Goal: Use online tool/utility: Utilize a website feature to perform a specific function

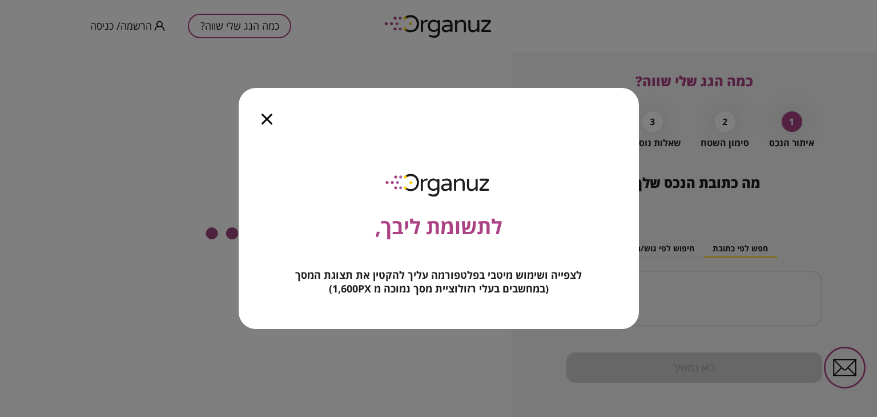
drag, startPoint x: 267, startPoint y: 113, endPoint x: 274, endPoint y: 122, distance: 11.3
click at [267, 114] on icon "button" at bounding box center [266, 119] width 11 height 11
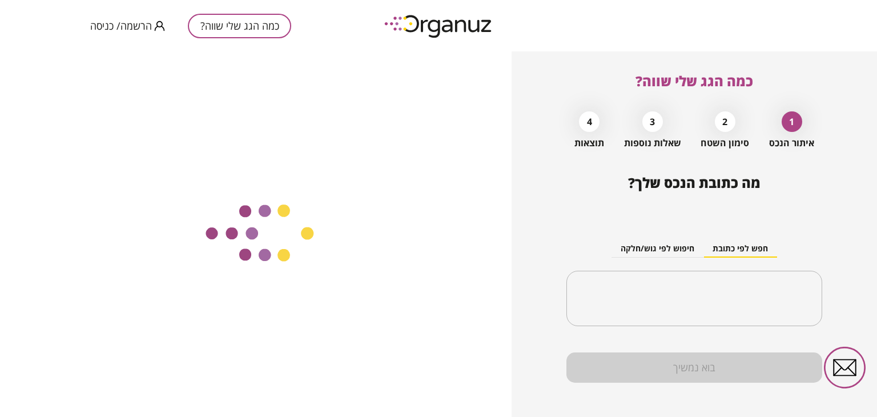
scroll to position [10, 0]
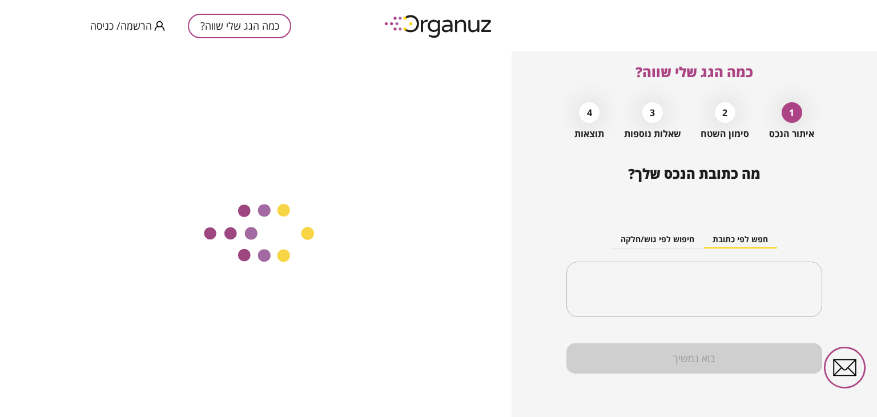
click at [707, 319] on div "חפש לפי כתובת חיפוש לפי גוש/חלקה ​" at bounding box center [694, 265] width 256 height 124
click at [729, 237] on button "חפש לפי כתובת" at bounding box center [740, 239] width 74 height 17
click at [735, 243] on button "חפש לפי כתובת" at bounding box center [740, 239] width 74 height 17
click at [731, 293] on input "text" at bounding box center [699, 289] width 220 height 29
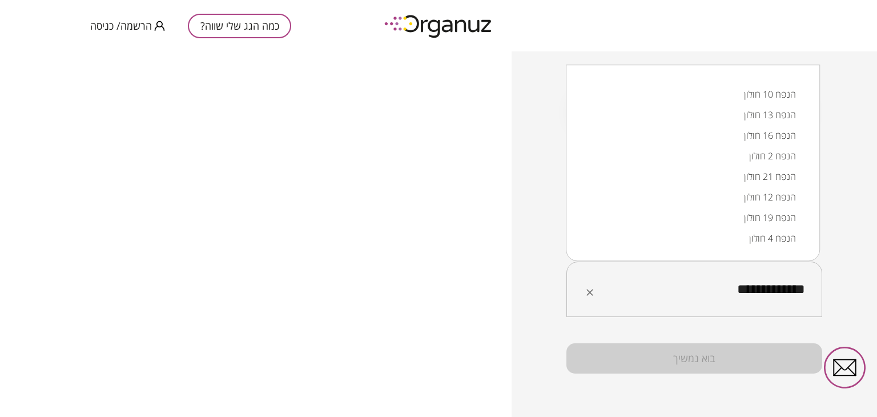
scroll to position [0, 0]
click at [778, 110] on li "הנפח 13 חולון" at bounding box center [693, 114] width 224 height 21
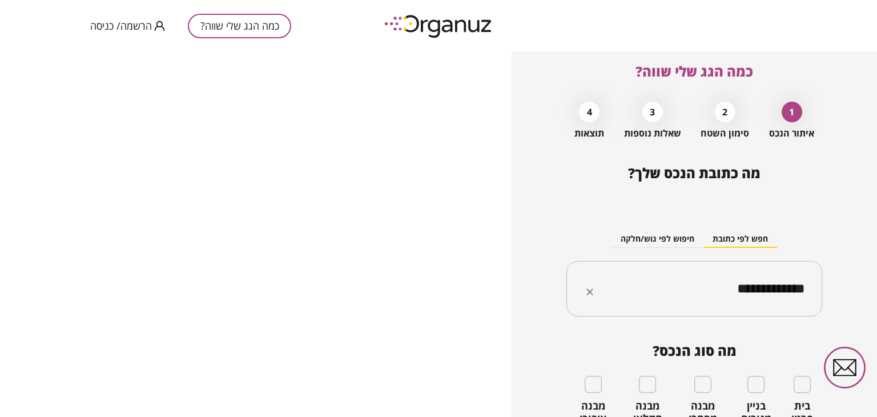
scroll to position [108, 0]
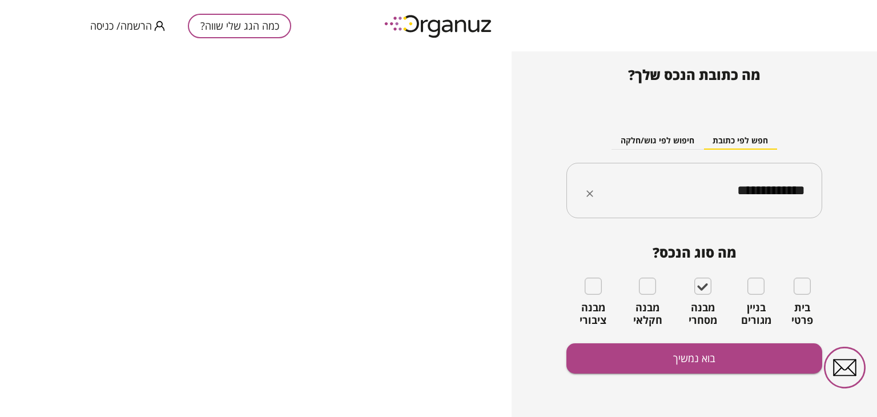
click at [769, 190] on input "**********" at bounding box center [699, 190] width 220 height 29
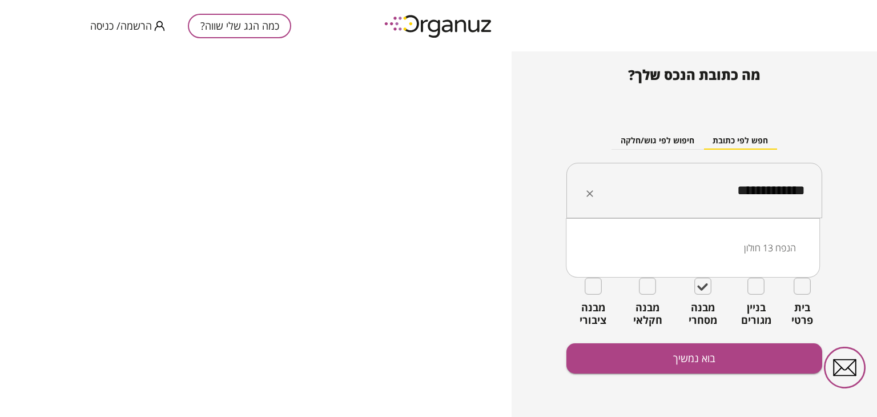
click at [763, 192] on input "**********" at bounding box center [699, 190] width 220 height 29
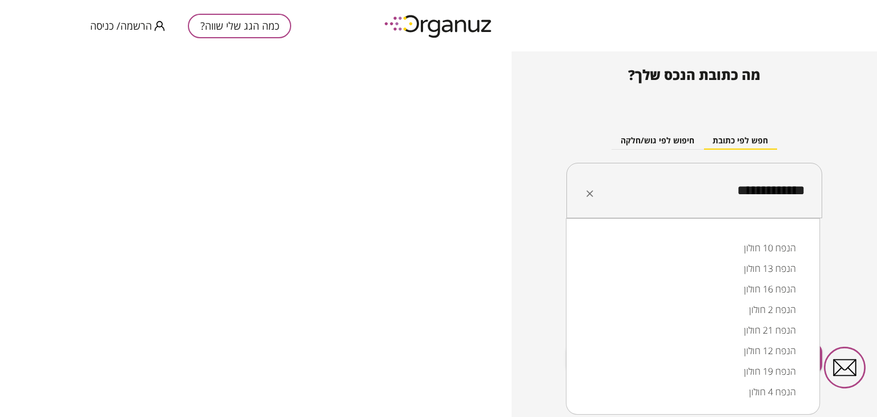
click at [774, 248] on li "הנפח 10 חולון" at bounding box center [693, 248] width 224 height 21
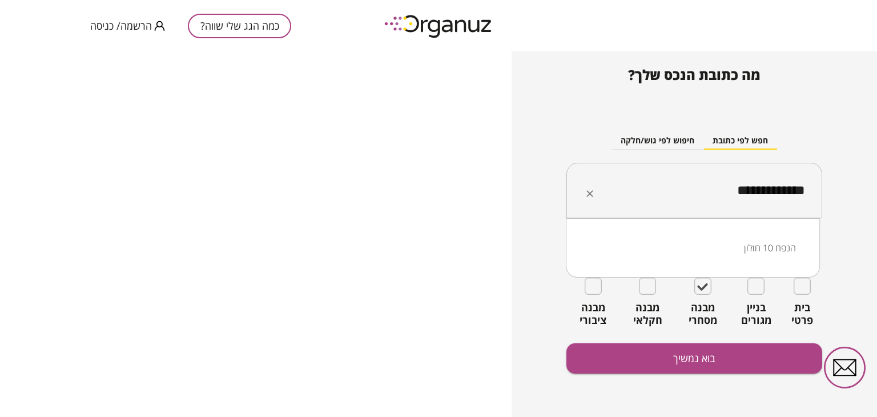
click at [761, 194] on input "**********" at bounding box center [699, 190] width 220 height 29
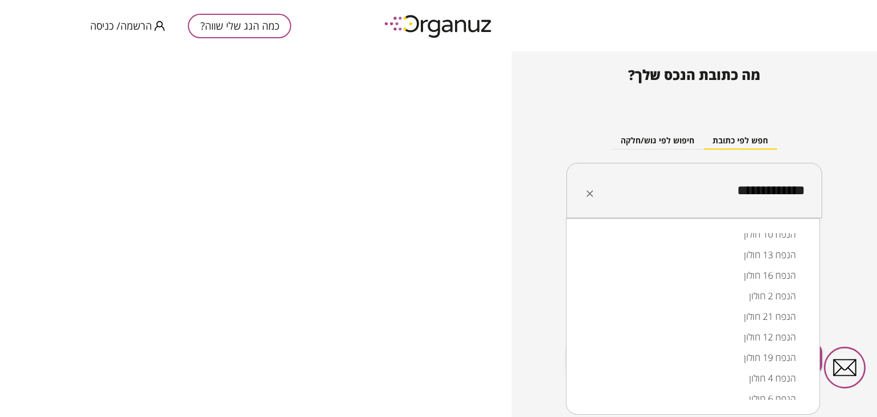
scroll to position [0, 0]
click at [763, 263] on li "הנפח 13 חולון" at bounding box center [693, 268] width 224 height 21
type input "**********"
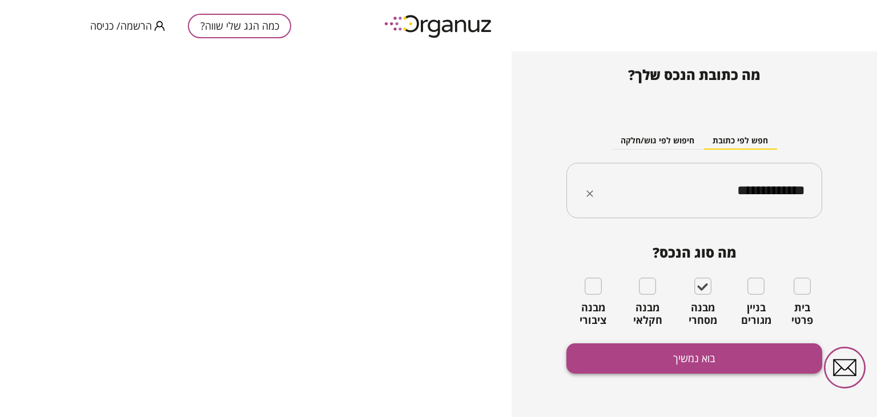
click at [706, 360] on button "בוא נמשיך" at bounding box center [694, 358] width 256 height 30
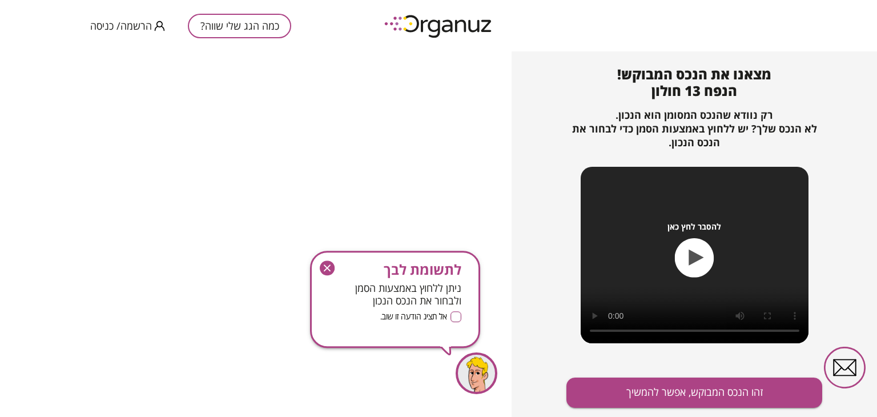
click at [323, 264] on icon "button" at bounding box center [327, 267] width 15 height 15
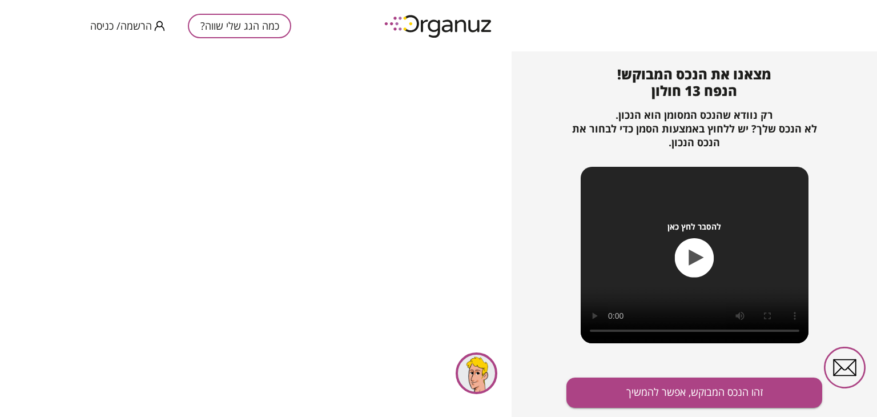
click at [486, 377] on div at bounding box center [477, 373] width 42 height 42
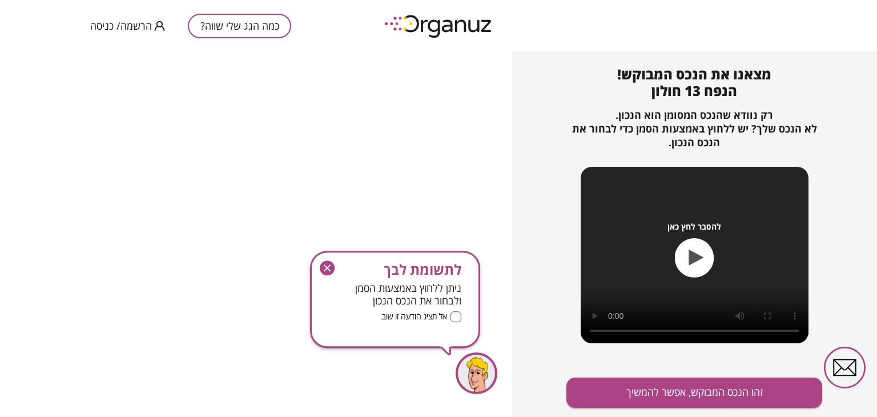
click at [333, 261] on icon "button" at bounding box center [327, 267] width 15 height 15
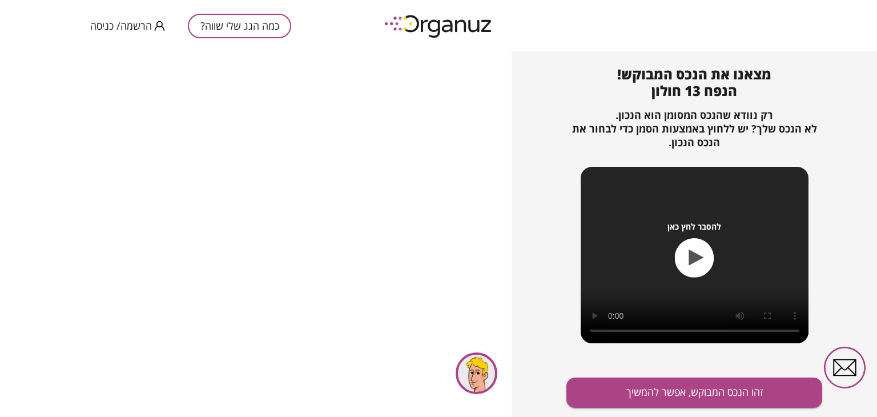
scroll to position [123, 0]
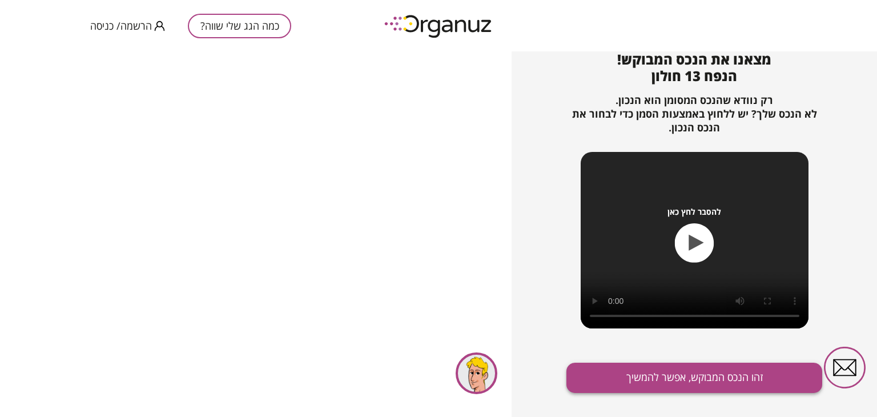
click at [703, 381] on button "זהו הנכס המבוקש, אפשר להמשיך" at bounding box center [694, 378] width 256 height 30
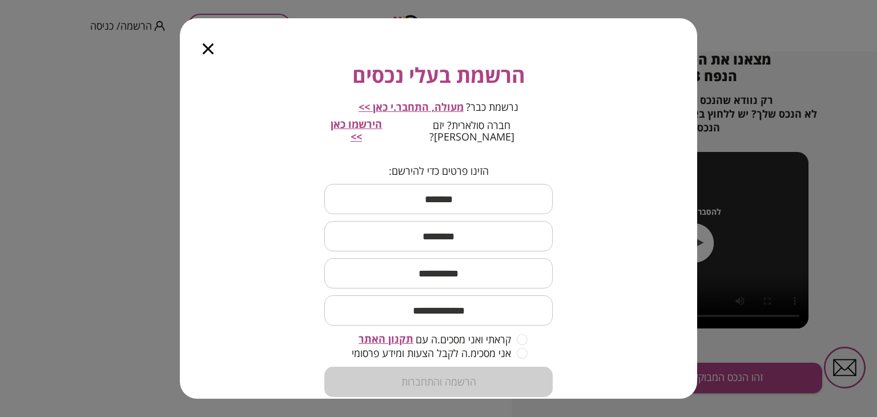
scroll to position [77, 0]
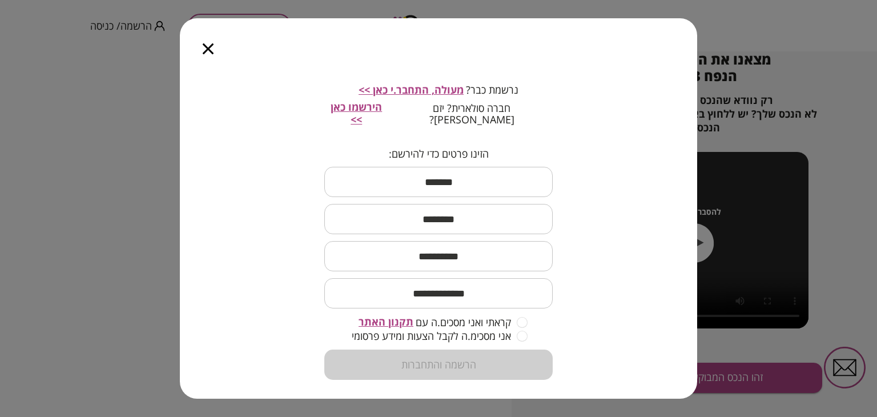
click at [457, 175] on input "text" at bounding box center [438, 182] width 228 height 34
type input "***"
type input "******"
type input "**********"
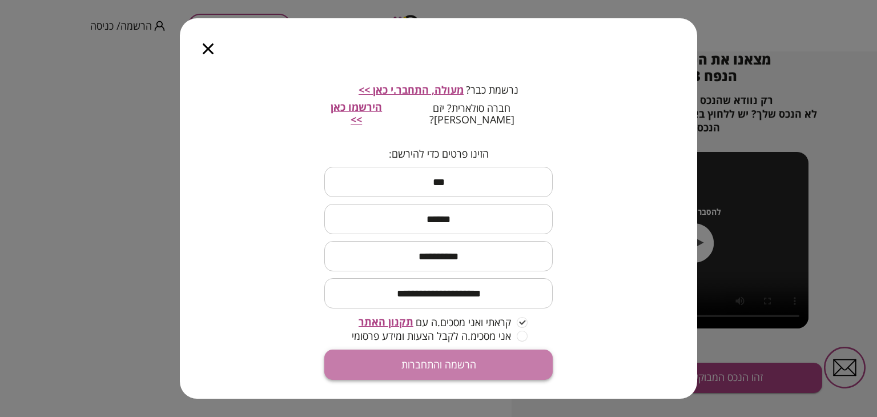
click at [484, 359] on button "הרשמה והתחברות" at bounding box center [438, 364] width 228 height 30
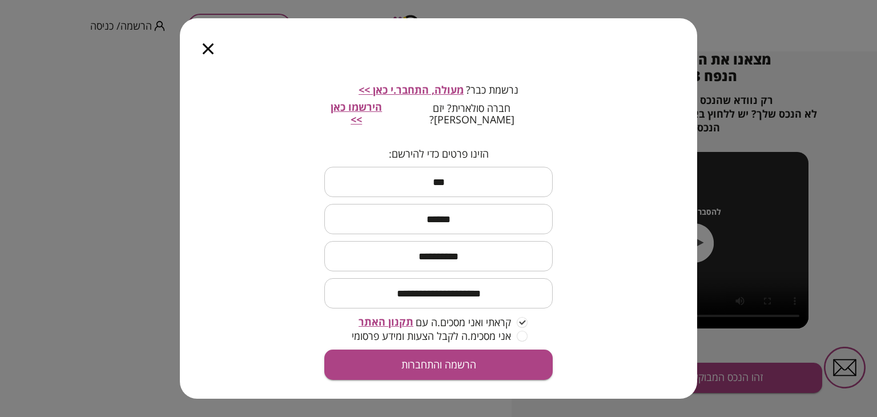
click at [205, 42] on div at bounding box center [208, 42] width 57 height 48
click at [207, 51] on icon "button" at bounding box center [208, 48] width 11 height 11
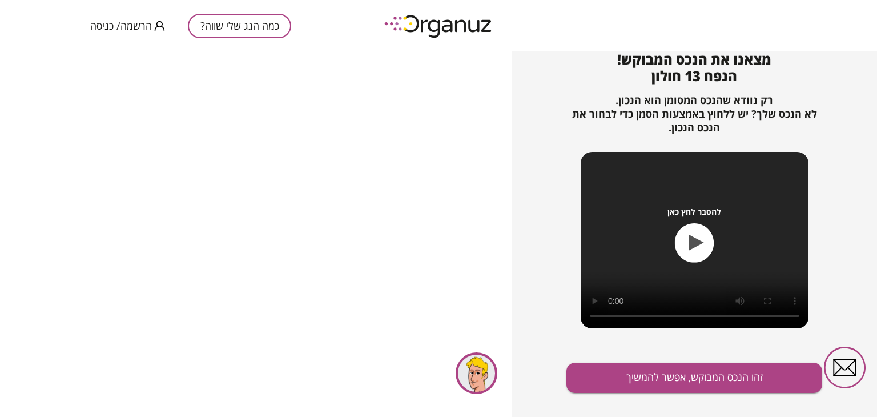
click at [122, 21] on span "הרשמה/ כניסה" at bounding box center [121, 25] width 62 height 11
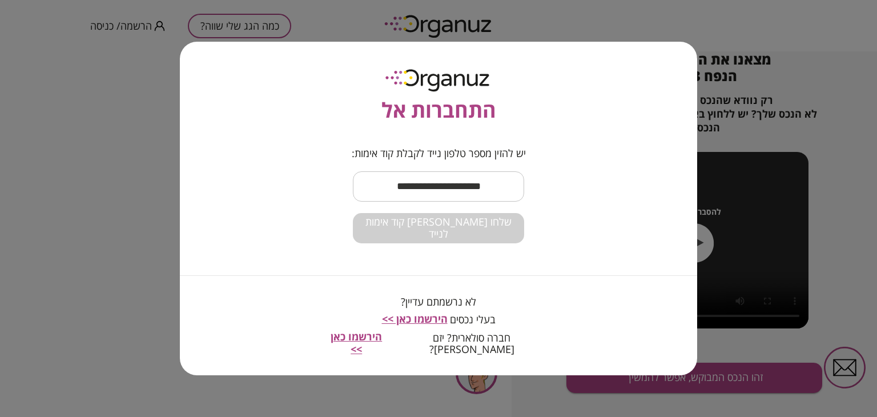
click at [396, 200] on input "text" at bounding box center [438, 187] width 171 height 34
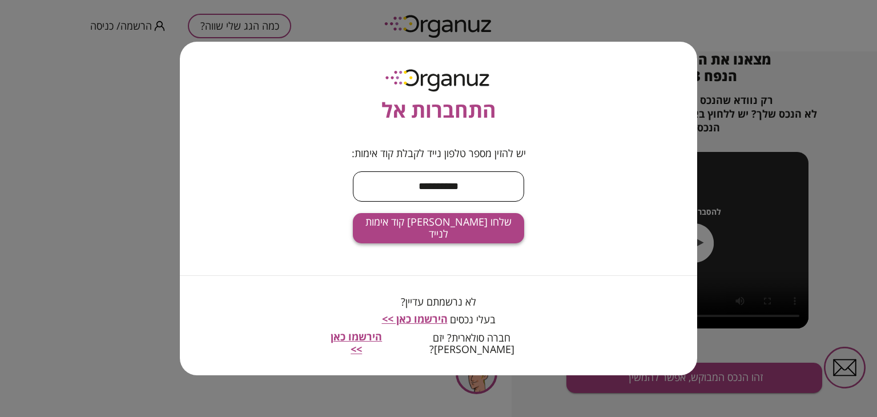
type input "**********"
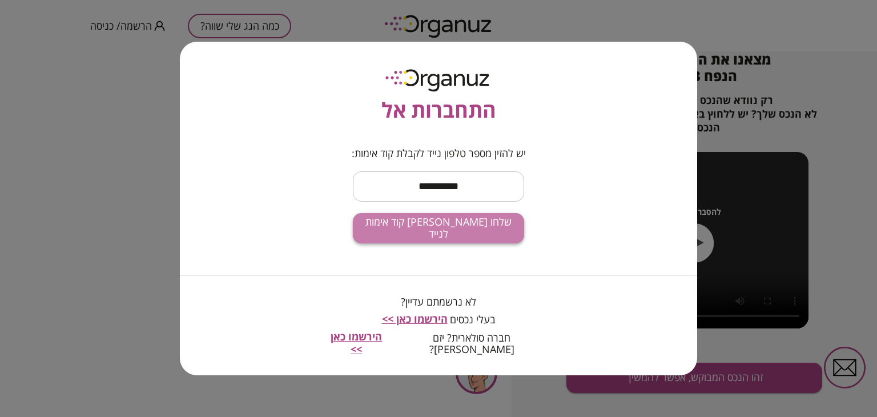
click at [434, 231] on span "שלחו [PERSON_NAME] קוד אימות לנייד" at bounding box center [438, 228] width 153 height 25
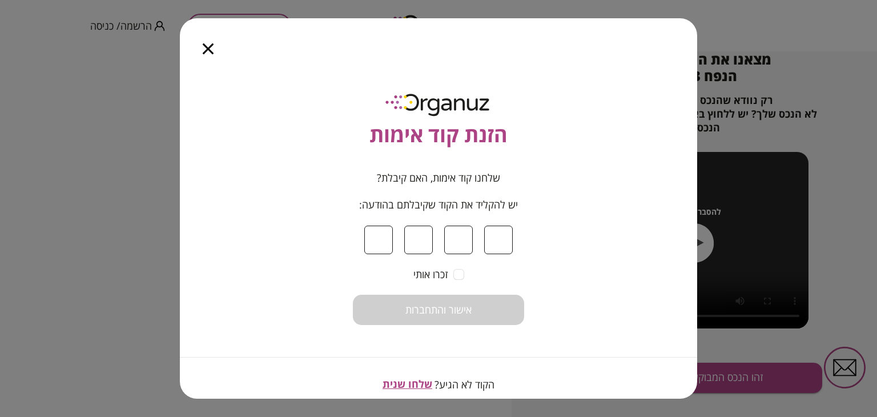
click at [411, 386] on span "שלחו שנית" at bounding box center [408, 384] width 50 height 14
click at [375, 244] on input at bounding box center [378, 240] width 29 height 29
type input "*"
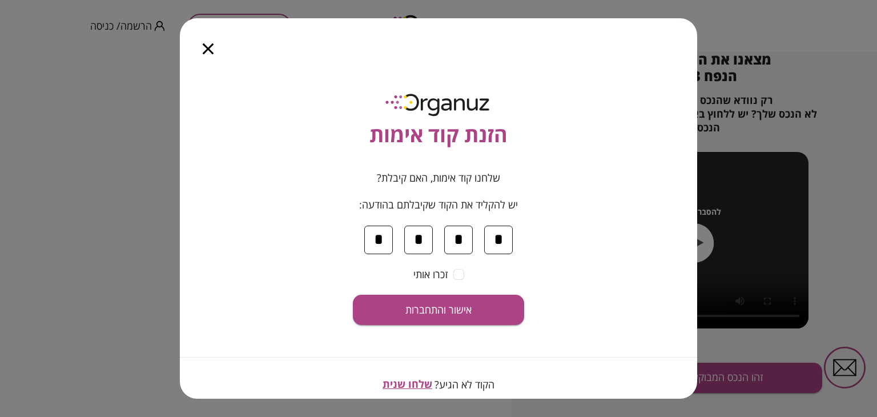
type input "*"
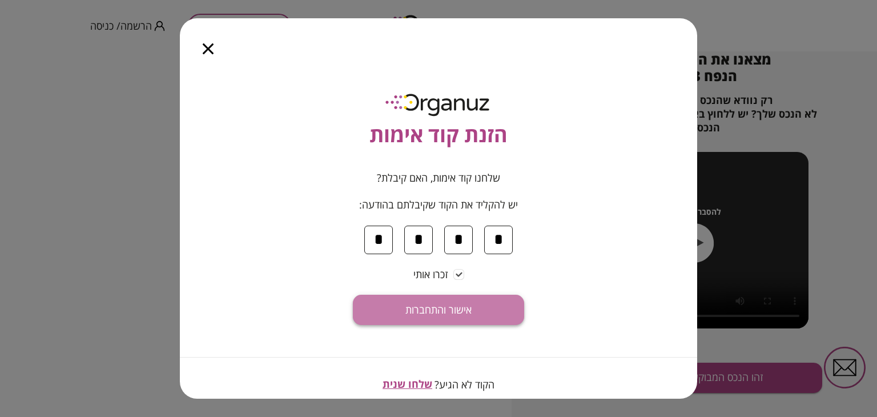
click at [448, 310] on span "אישור והתחברות" at bounding box center [438, 310] width 66 height 13
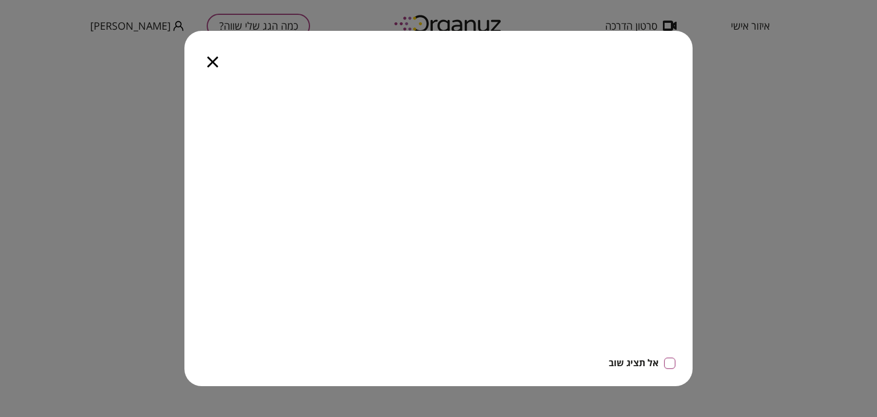
click at [212, 65] on icon "button" at bounding box center [212, 62] width 11 height 11
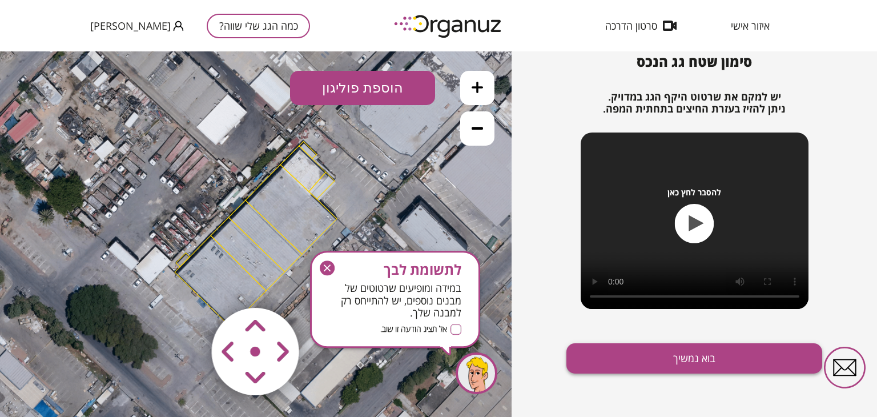
click at [685, 360] on button "בוא נמשיך" at bounding box center [694, 358] width 256 height 30
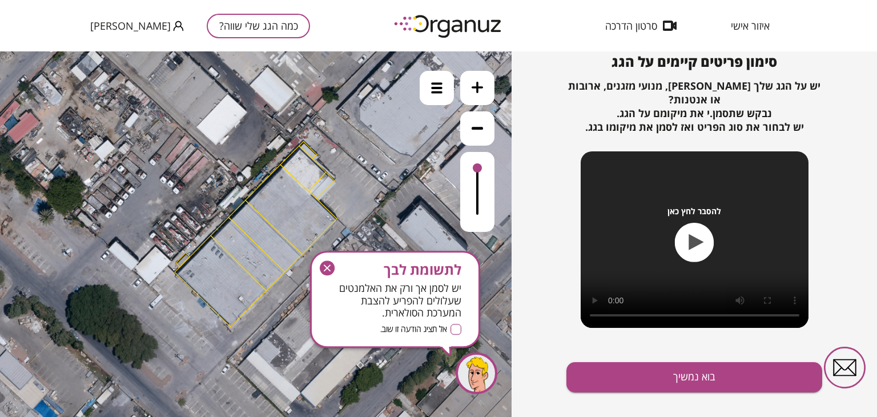
drag, startPoint x: 332, startPoint y: 261, endPoint x: 333, endPoint y: 210, distance: 51.4
click at [332, 261] on icon "button" at bounding box center [327, 267] width 15 height 15
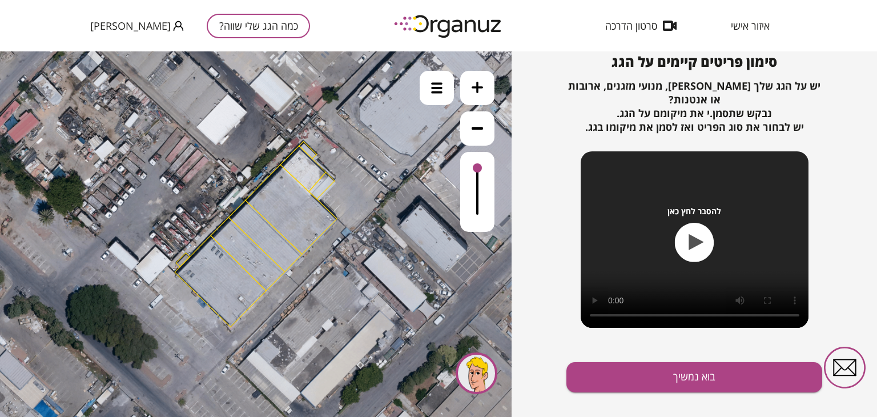
scroll to position [123, 0]
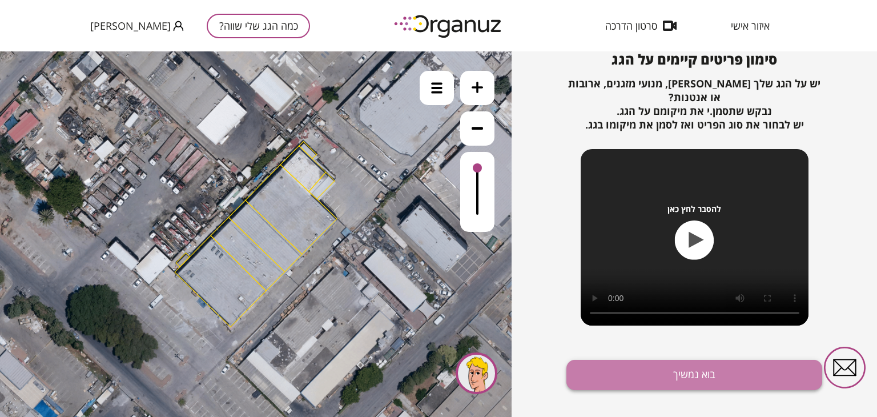
click at [705, 375] on button "בוא נמשיך" at bounding box center [694, 375] width 256 height 30
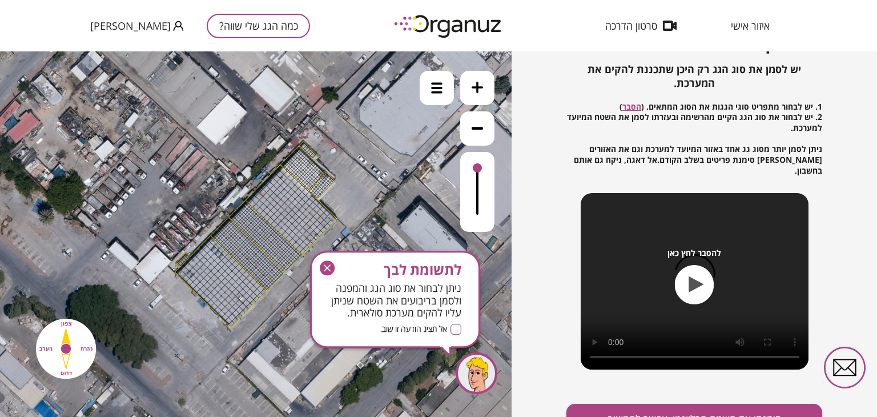
scroll to position [144, 0]
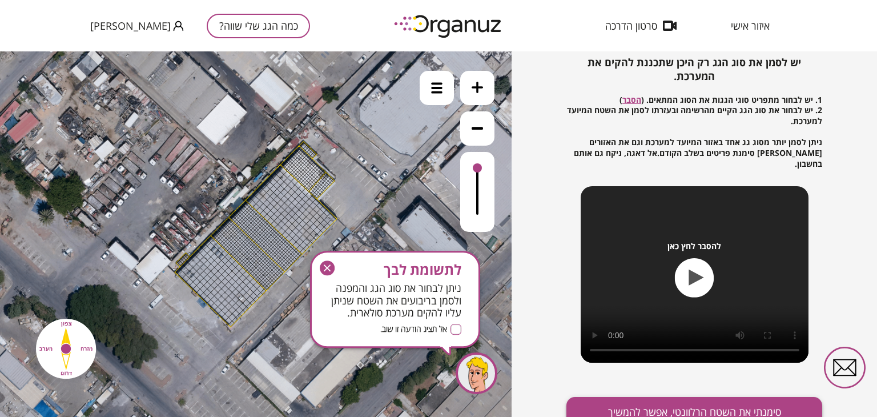
click at [667, 403] on button "סימנתי את השטח הרלוונטי, אפשר להמשיך" at bounding box center [694, 412] width 256 height 30
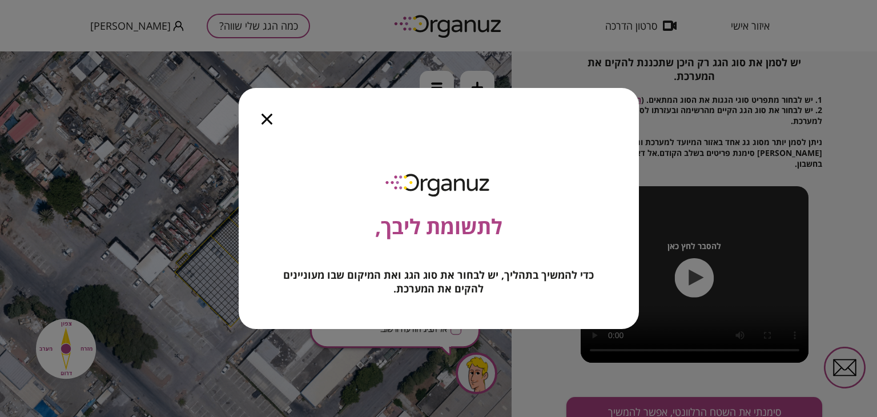
click at [260, 115] on div at bounding box center [267, 112] width 57 height 48
click at [263, 116] on icon "button" at bounding box center [266, 119] width 11 height 11
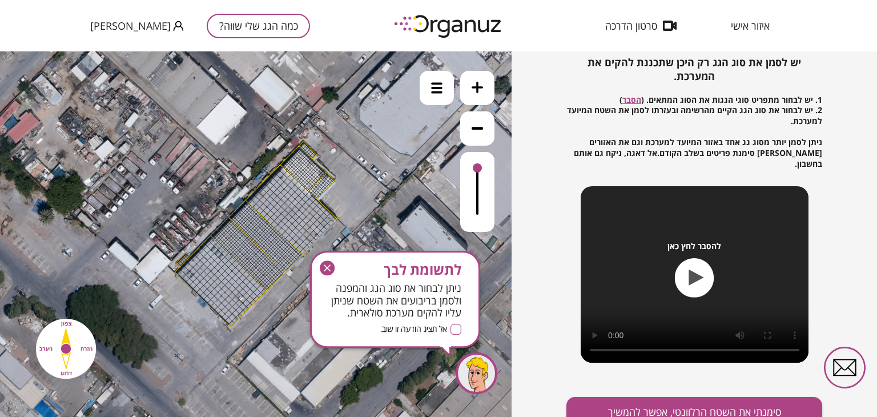
click at [327, 266] on icon "button" at bounding box center [327, 267] width 7 height 7
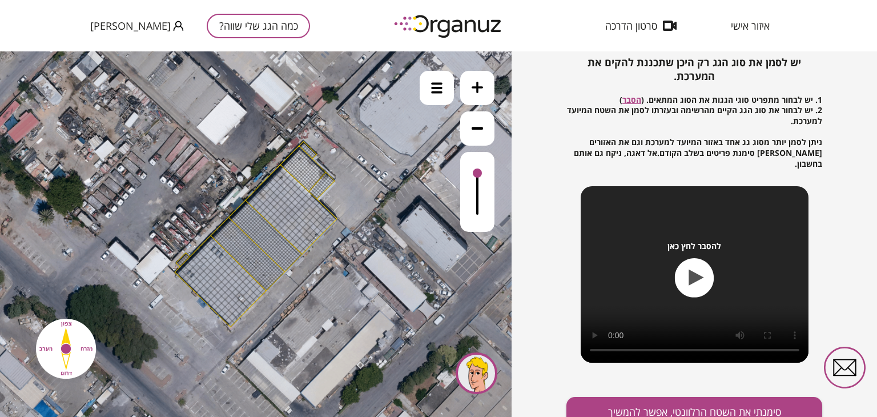
drag, startPoint x: 474, startPoint y: 168, endPoint x: 477, endPoint y: 181, distance: 13.4
click at [477, 178] on div at bounding box center [477, 172] width 9 height 9
drag, startPoint x: 477, startPoint y: 181, endPoint x: 480, endPoint y: 156, distance: 25.3
click at [480, 156] on div at bounding box center [477, 192] width 34 height 80
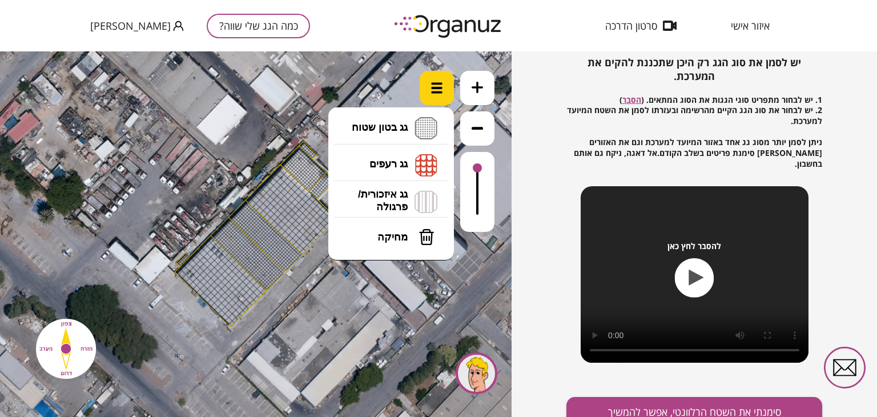
click at [432, 89] on img at bounding box center [436, 87] width 11 height 11
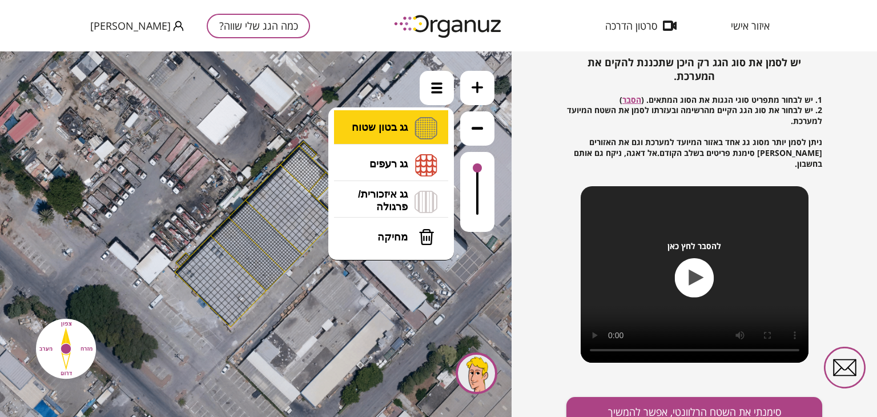
click at [396, 127] on li "גג בטון שטוח מפלס א א מפלס ב ב מפלס ג ג" at bounding box center [391, 128] width 120 height 37
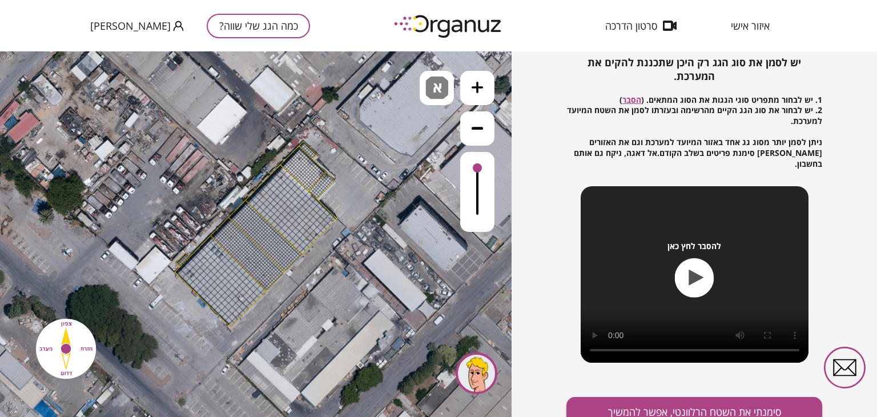
click at [401, 140] on div ".st0 { fill: #FFFFFF; } 10" at bounding box center [256, 233] width 512 height 365
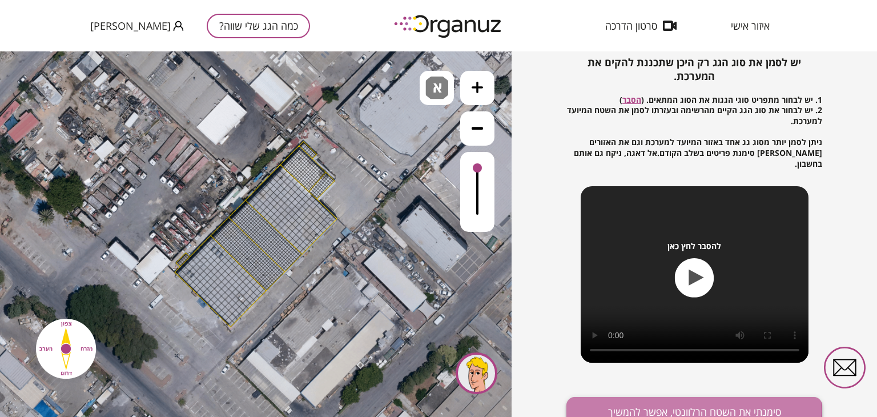
click at [637, 400] on button "סימנתי את השטח הרלוונטי, אפשר להמשיך" at bounding box center [694, 412] width 256 height 30
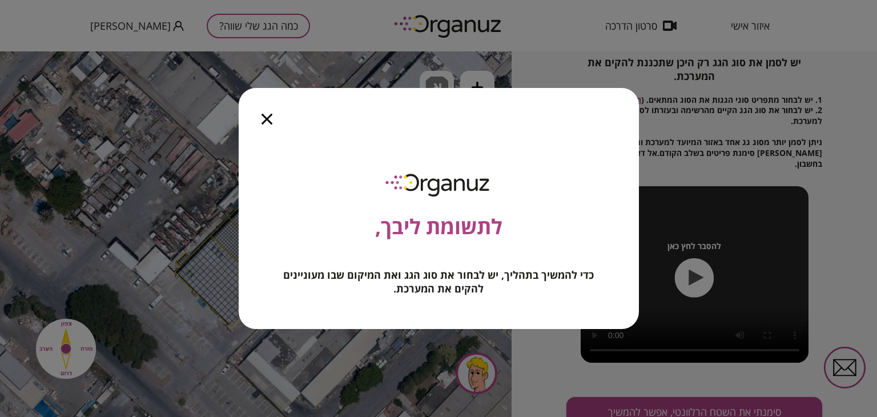
click at [262, 118] on icon "button" at bounding box center [266, 119] width 11 height 11
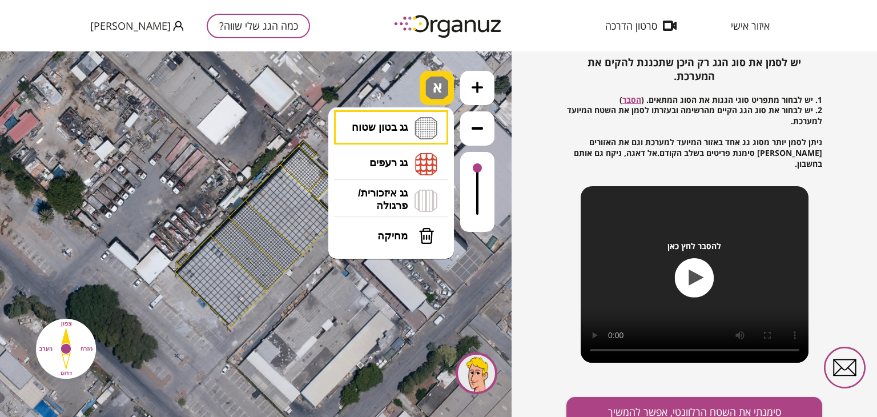
click at [436, 87] on span "א" at bounding box center [439, 84] width 12 height 14
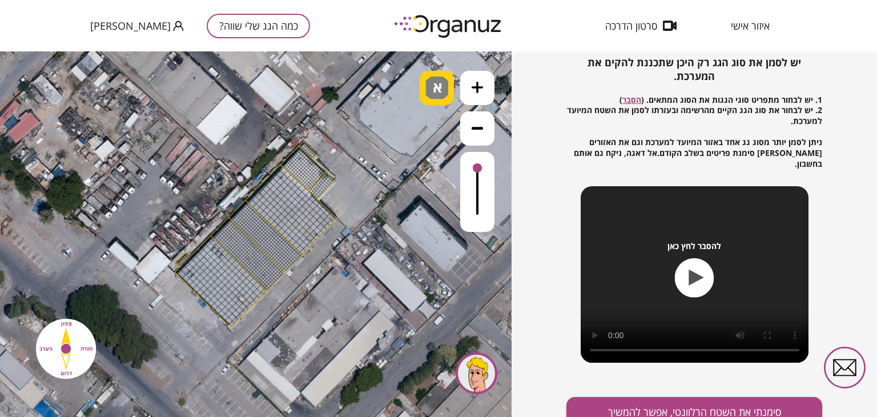
click at [436, 87] on span "א" at bounding box center [439, 84] width 12 height 14
click at [479, 92] on icon at bounding box center [477, 87] width 11 height 11
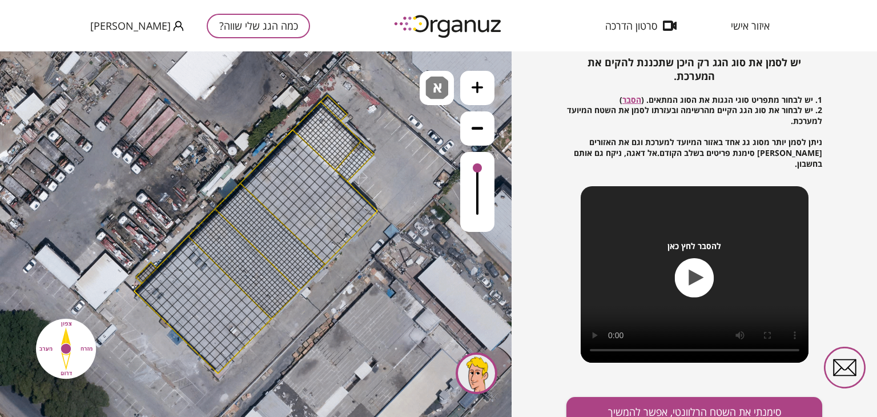
click at [327, 99] on div at bounding box center [330, 100] width 6 height 6
click at [349, 115] on icon at bounding box center [256, 233] width 848 height 848
click at [344, 122] on icon at bounding box center [256, 233] width 848 height 848
click at [371, 147] on icon at bounding box center [256, 233] width 848 height 848
click at [351, 184] on icon at bounding box center [256, 233] width 848 height 848
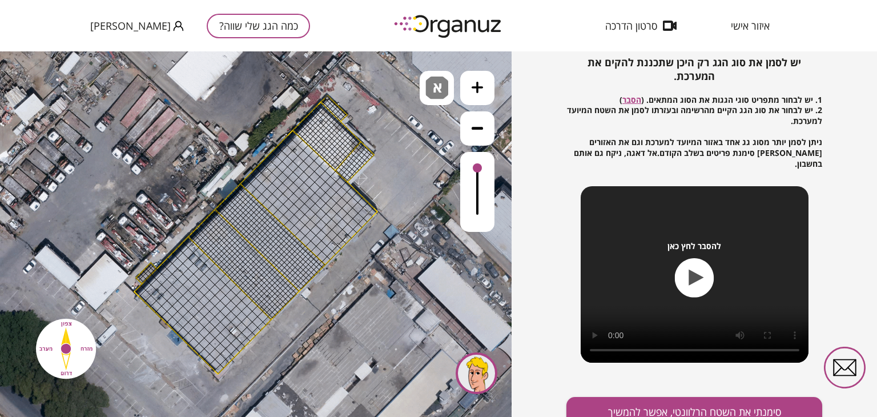
click at [388, 204] on icon at bounding box center [256, 234] width 848 height 848
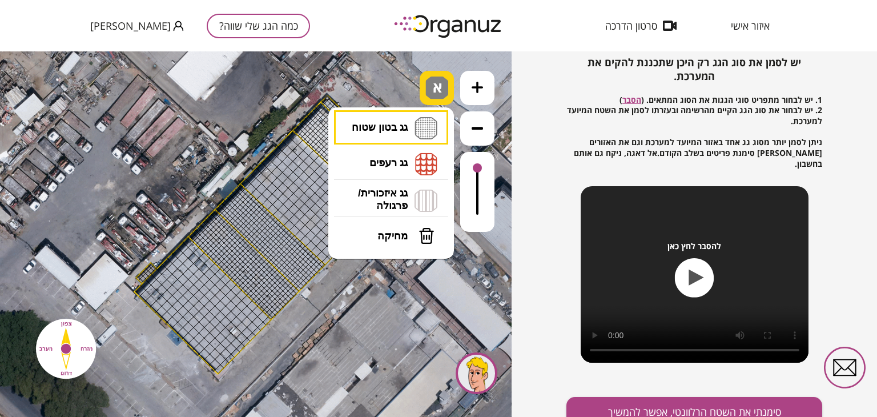
click at [434, 90] on span "א" at bounding box center [439, 84] width 12 height 14
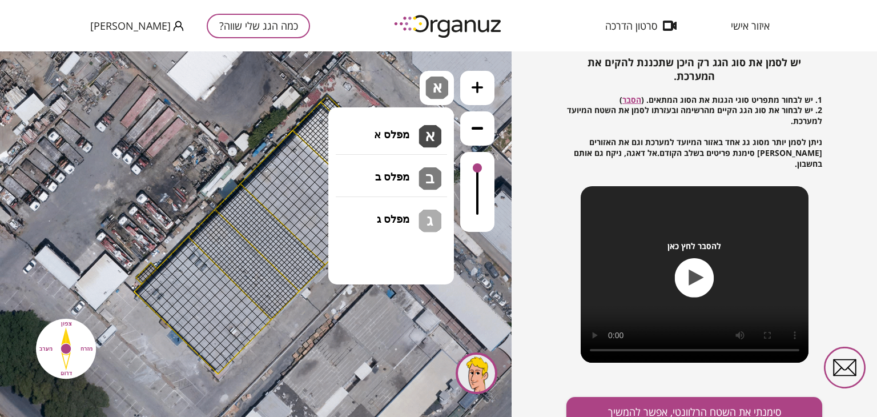
click at [420, 128] on li "גג בטון שטוח מפלס א א מפלס ב ב מפלס ג ג" at bounding box center [391, 127] width 120 height 35
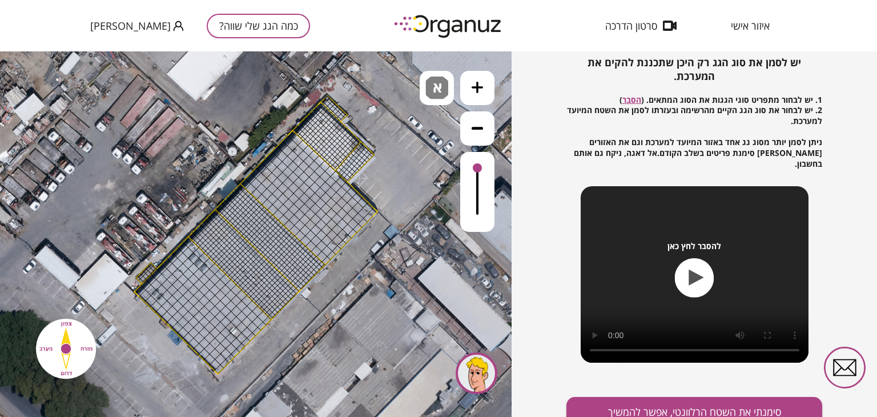
click at [405, 143] on div ".st0 { fill: #FFFFFF; } 10" at bounding box center [256, 233] width 512 height 365
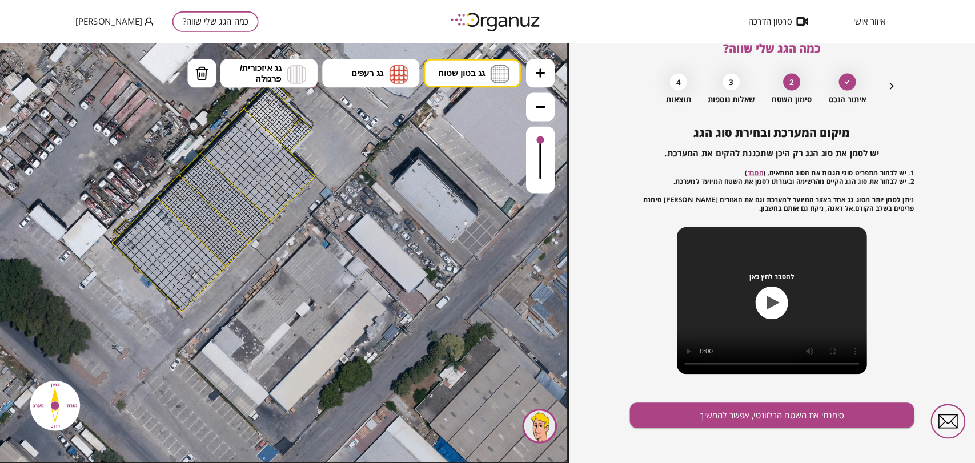
scroll to position [0, 0]
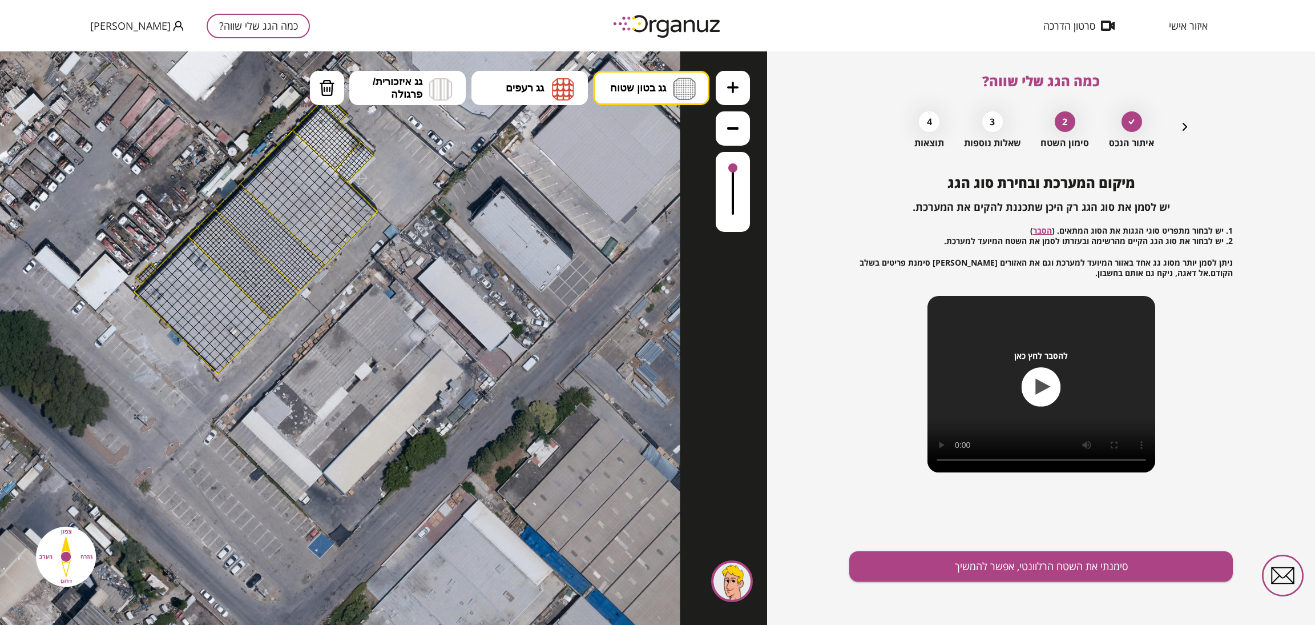
drag, startPoint x: 272, startPoint y: 3, endPoint x: 797, endPoint y: 413, distance: 666.0
click at [797, 413] on div "כמה הגג שלי שווה? איתור הנכס 2 סימון השטח 3 שאלות נוספות 4 תוצאות מיקום המערכת …" at bounding box center [1041, 337] width 548 height 573
click at [666, 87] on span "גג בטון שטוח" at bounding box center [638, 88] width 56 height 13
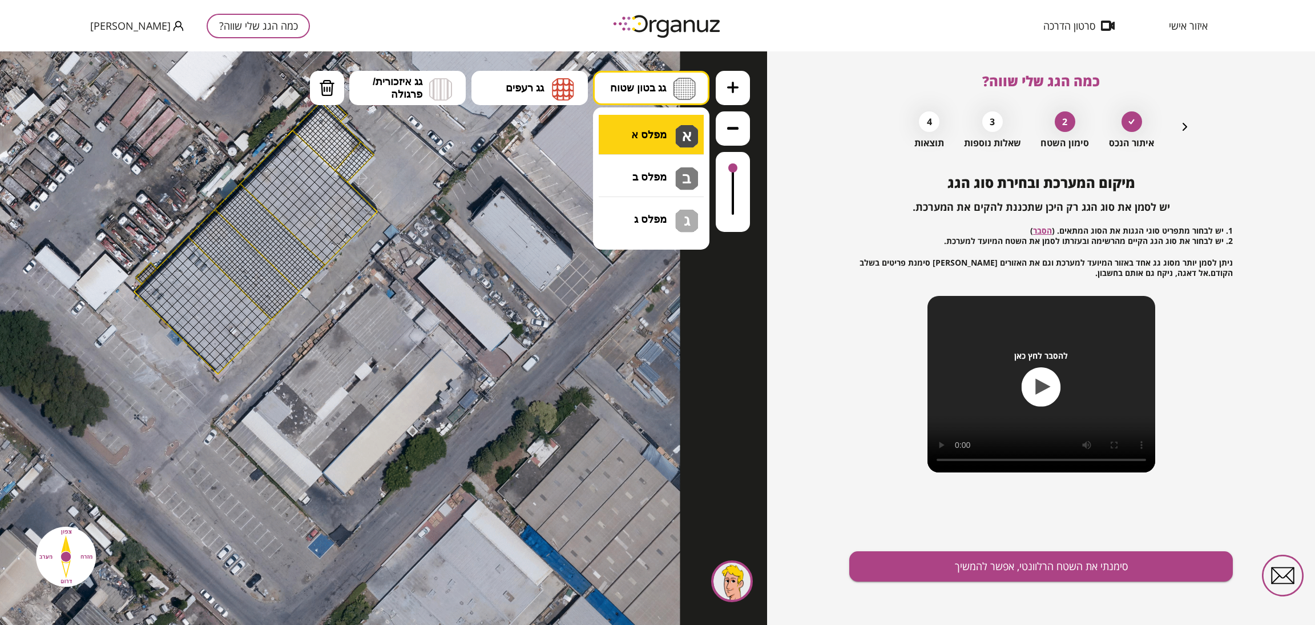
click at [662, 132] on div ".st0 { fill: #FFFFFF; } 10" at bounding box center [383, 337] width 767 height 573
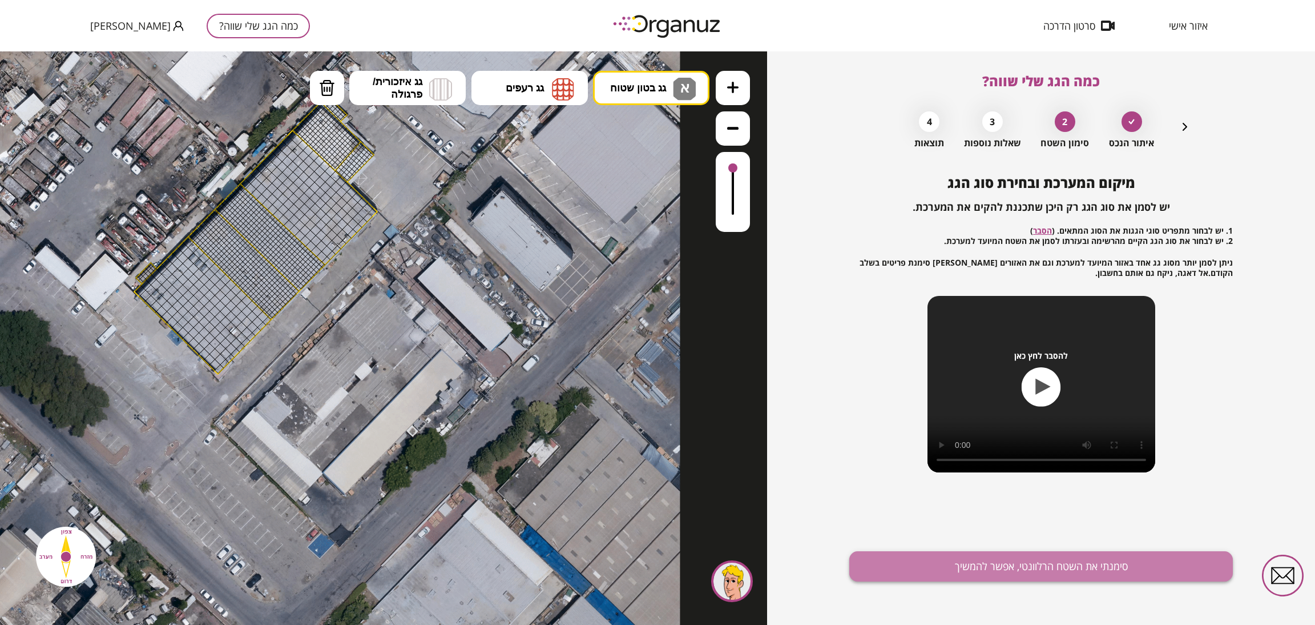
click at [876, 416] on button "סימנתי את השטח הרלוונטי, אפשר להמשיך" at bounding box center [1042, 566] width 384 height 30
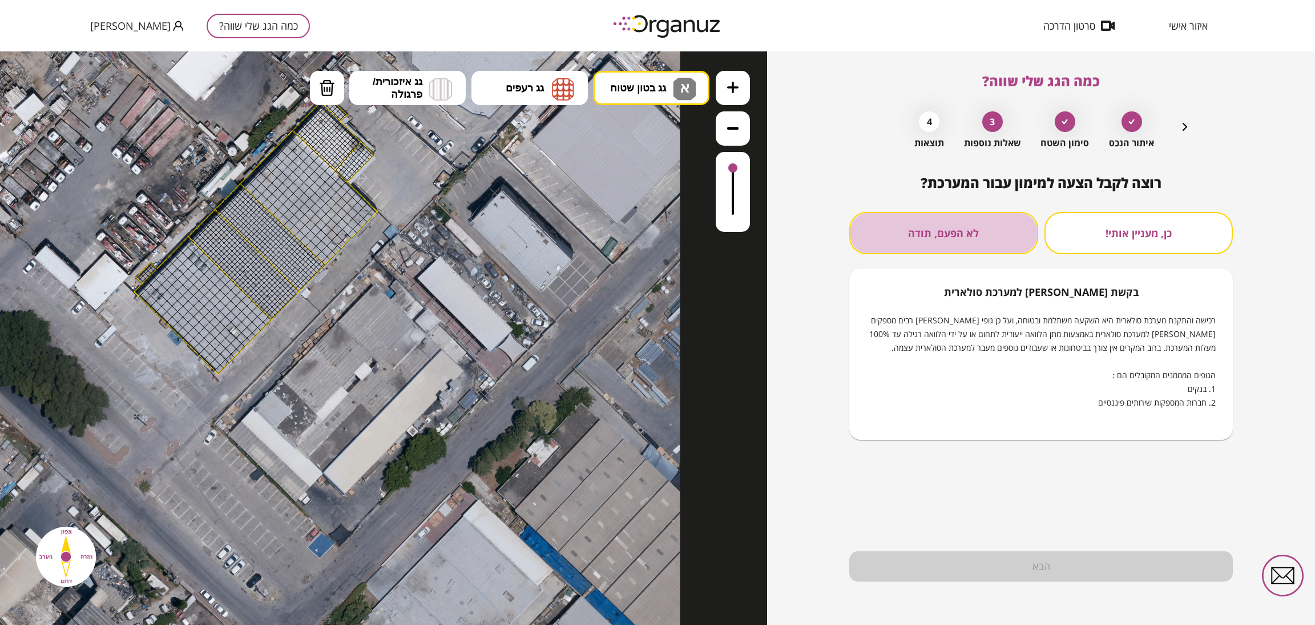
click at [876, 226] on button "לא הפעם, תודה" at bounding box center [944, 233] width 189 height 42
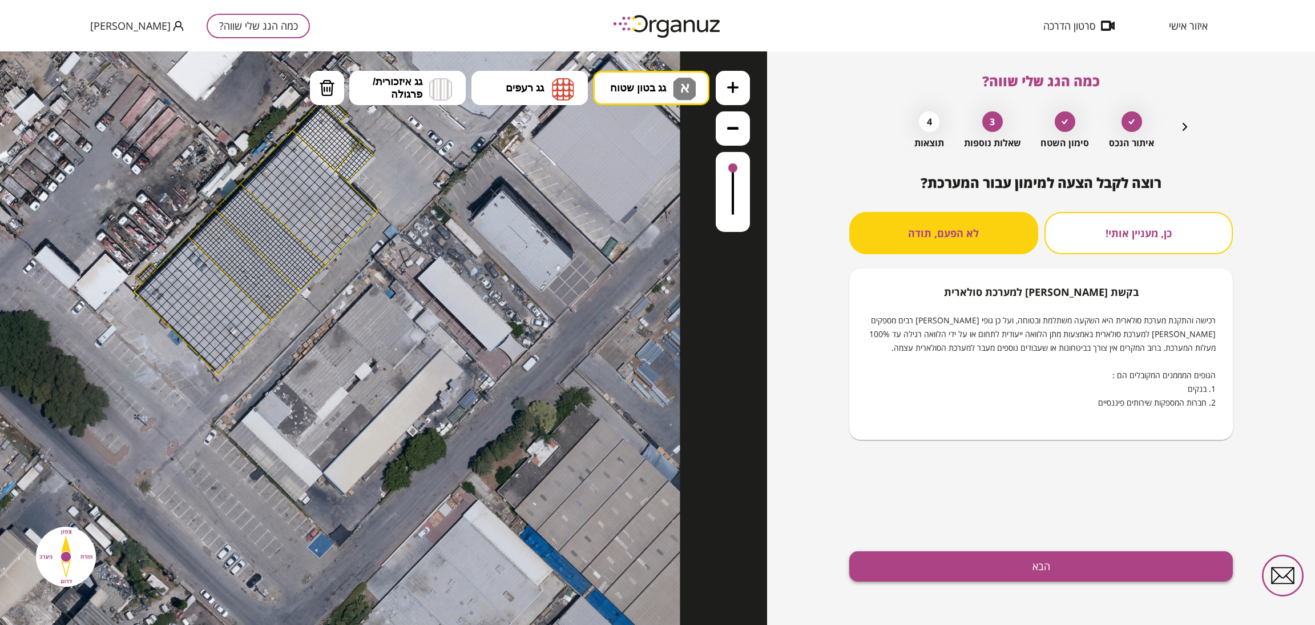
click at [876, 416] on button "הבא" at bounding box center [1042, 566] width 384 height 30
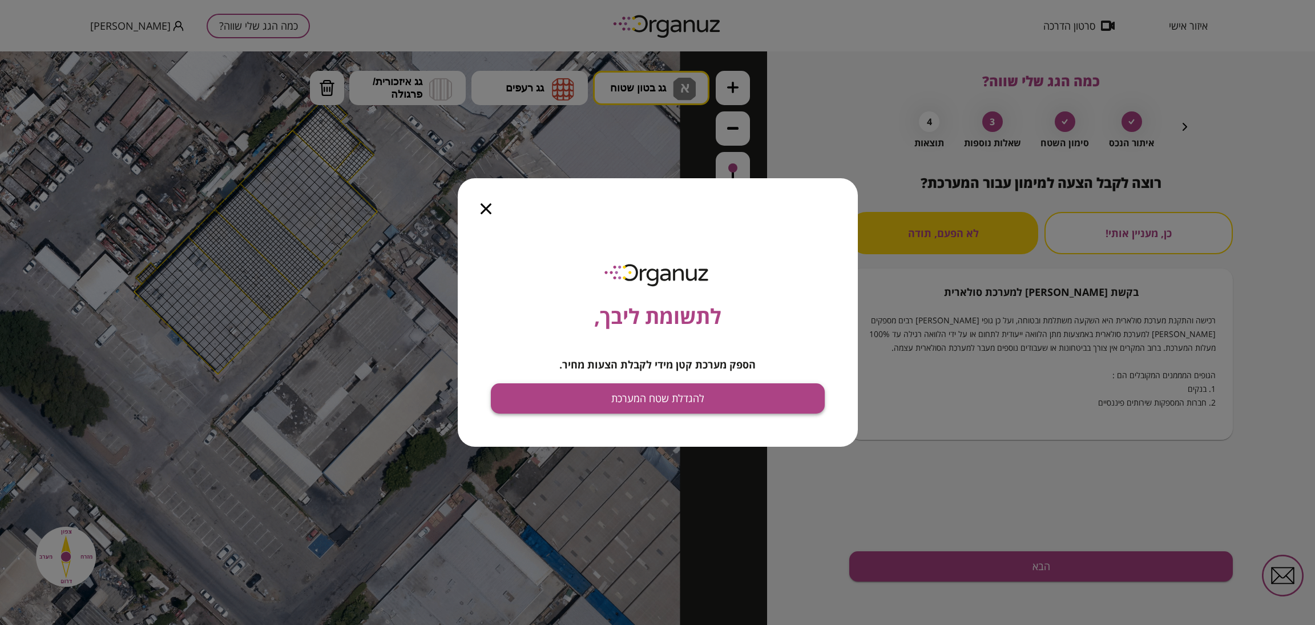
click at [741, 397] on button "להגדלת שטח המערכת" at bounding box center [658, 398] width 334 height 30
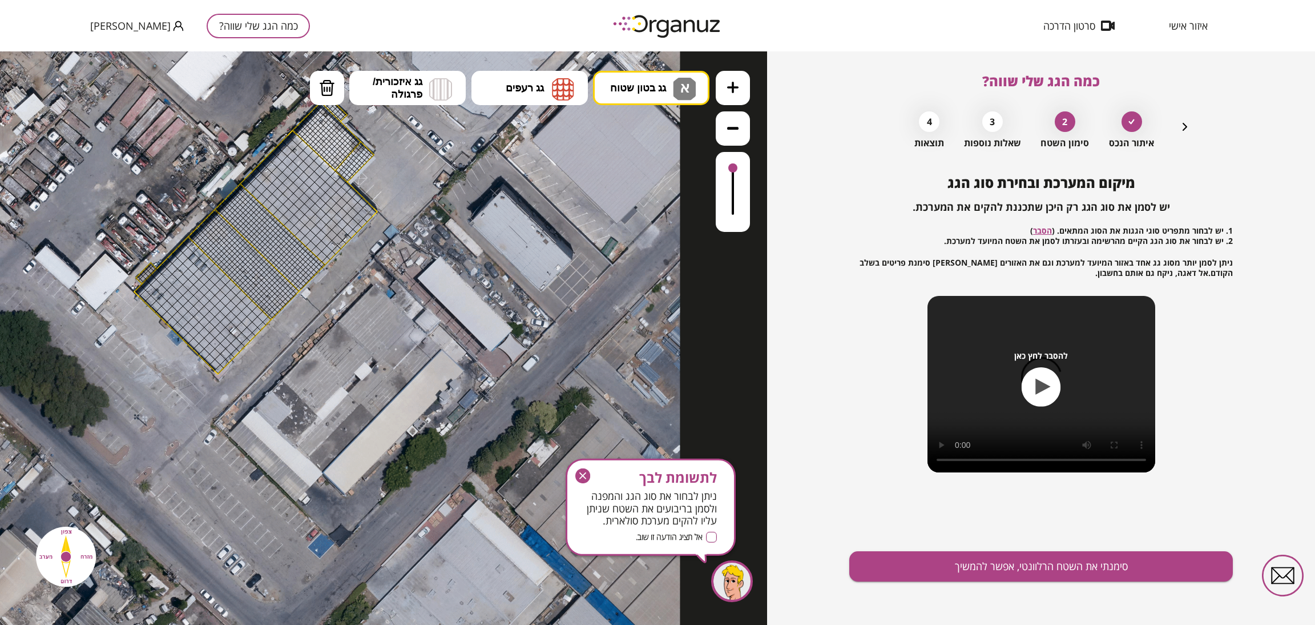
click at [325, 112] on div at bounding box center [326, 115] width 6 height 6
click at [383, 175] on icon at bounding box center [256, 234] width 848 height 848
click at [371, 196] on icon at bounding box center [256, 234] width 848 height 848
click at [398, 240] on icon at bounding box center [256, 234] width 848 height 848
click at [876, 390] on icon "button" at bounding box center [1043, 387] width 15 height 16
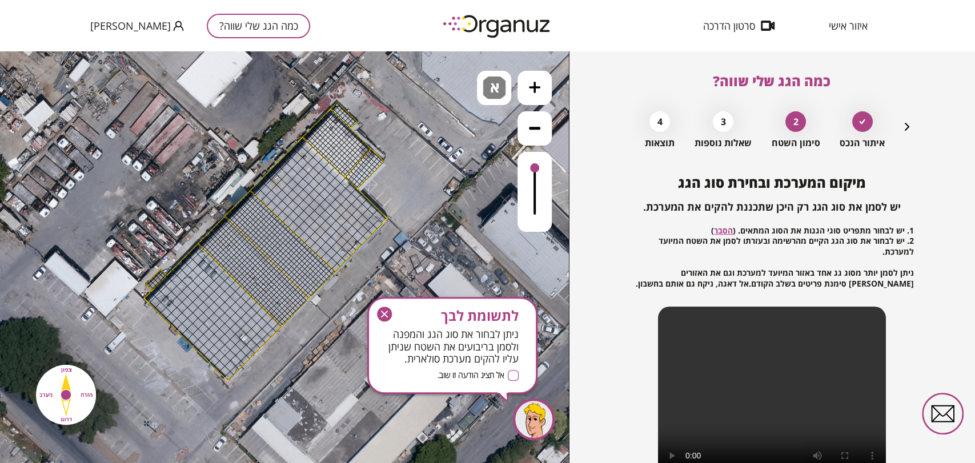
drag, startPoint x: 18, startPoint y: 51, endPoint x: 334, endPoint y: 107, distance: 321.1
click at [334, 107] on div at bounding box center [334, 107] width 6 height 6
click at [339, 108] on div at bounding box center [340, 107] width 6 height 6
click at [338, 112] on div at bounding box center [340, 113] width 6 height 6
click at [336, 110] on div at bounding box center [337, 110] width 6 height 6
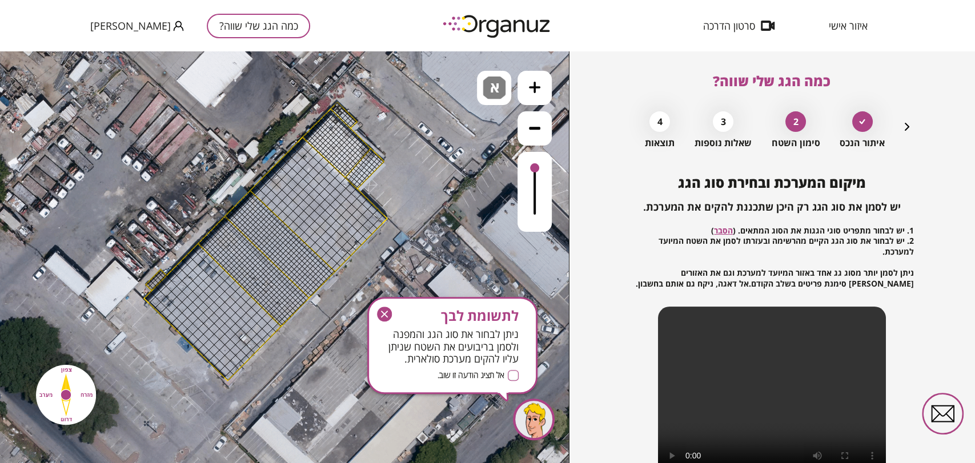
click at [342, 110] on div at bounding box center [343, 110] width 6 height 6
click at [342, 115] on div at bounding box center [343, 115] width 6 height 6
click at [345, 113] on div at bounding box center [345, 113] width 6 height 6
click at [344, 120] on div at bounding box center [343, 120] width 5 height 5
click at [347, 115] on div at bounding box center [348, 115] width 6 height 6
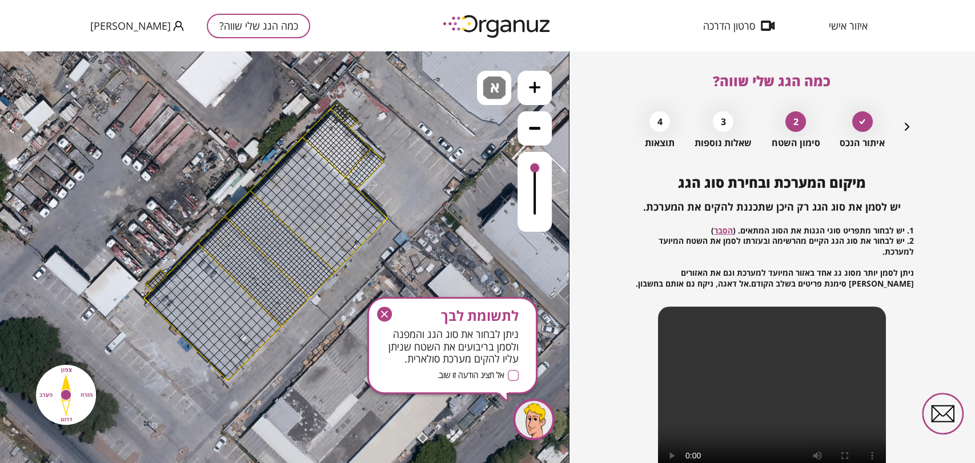
click at [346, 116] on div at bounding box center [345, 118] width 6 height 6
click at [346, 119] on div at bounding box center [348, 121] width 6 height 6
click at [349, 117] on div at bounding box center [351, 118] width 6 height 6
click at [351, 119] on div at bounding box center [353, 121] width 6 height 6
click at [350, 123] on div at bounding box center [351, 123] width 6 height 6
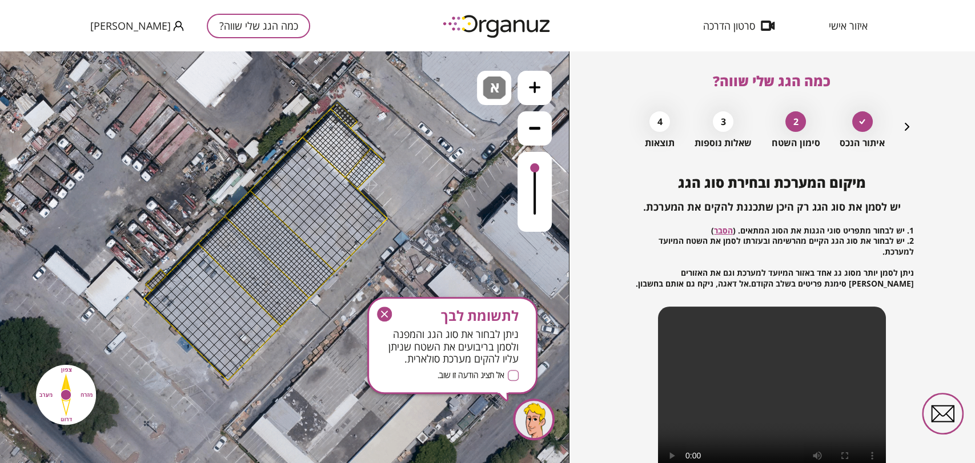
click at [353, 121] on div at bounding box center [353, 121] width 6 height 6
click at [329, 116] on div at bounding box center [330, 117] width 6 height 6
click at [332, 119] on div at bounding box center [333, 119] width 6 height 6
drag, startPoint x: 327, startPoint y: 118, endPoint x: 174, endPoint y: 257, distance: 207.4
click at [174, 257] on div ".st0 { fill: #FFFFFF; }" at bounding box center [266, 241] width 848 height 848
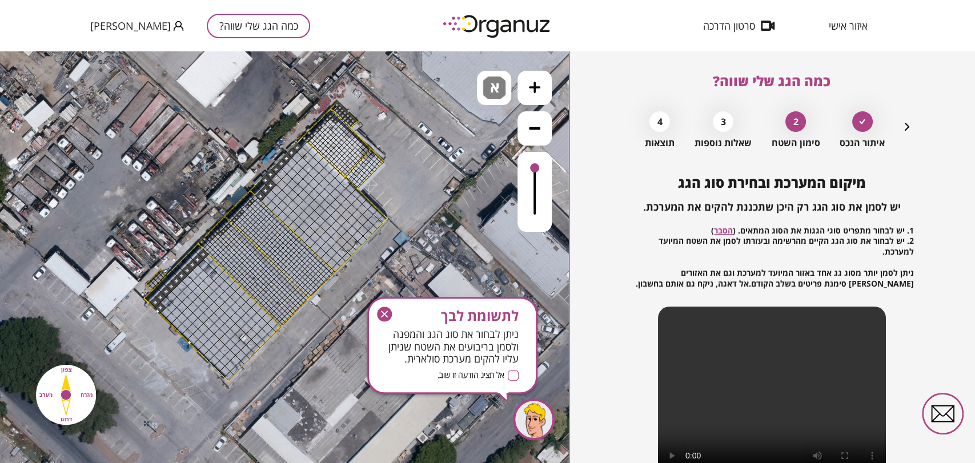
drag, startPoint x: 201, startPoint y: 252, endPoint x: 174, endPoint y: 321, distance: 74.1
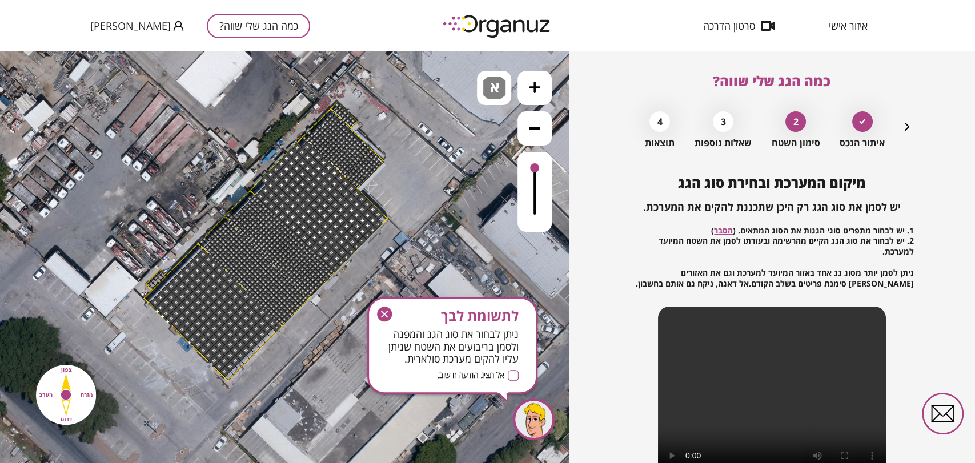
drag, startPoint x: 159, startPoint y: 312, endPoint x: 348, endPoint y: 177, distance: 232.1
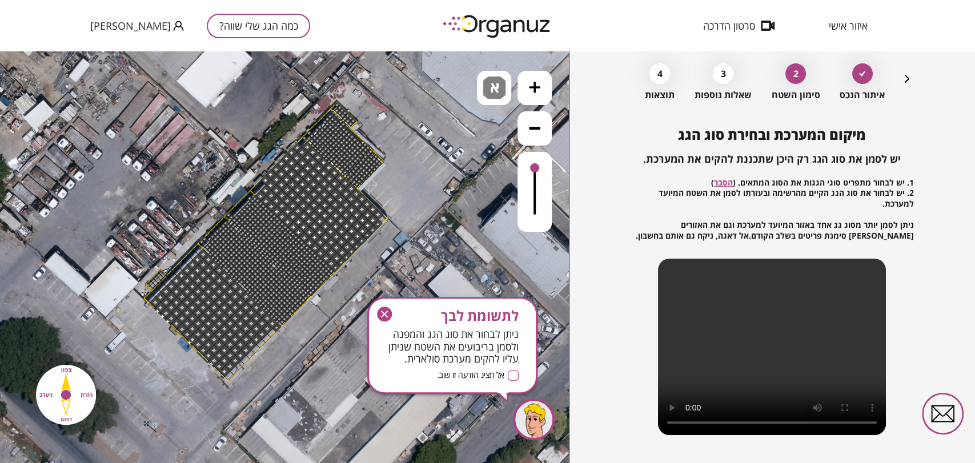
scroll to position [123, 0]
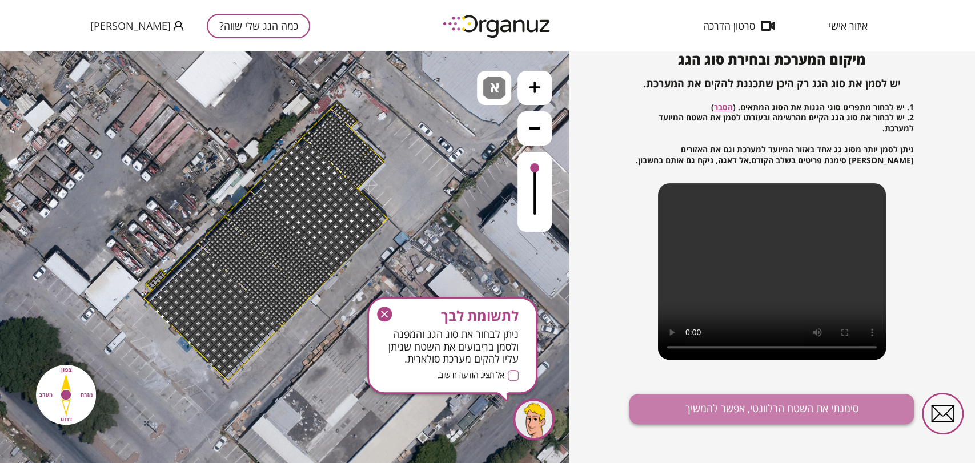
click at [822, 411] on button "סימנתי את השטח הרלוונטי, אפשר להמשיך" at bounding box center [771, 409] width 284 height 30
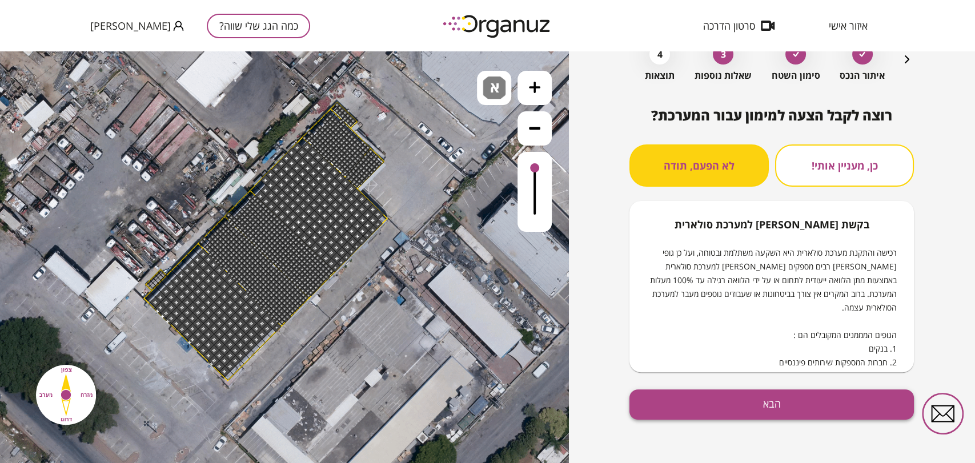
scroll to position [67, 0]
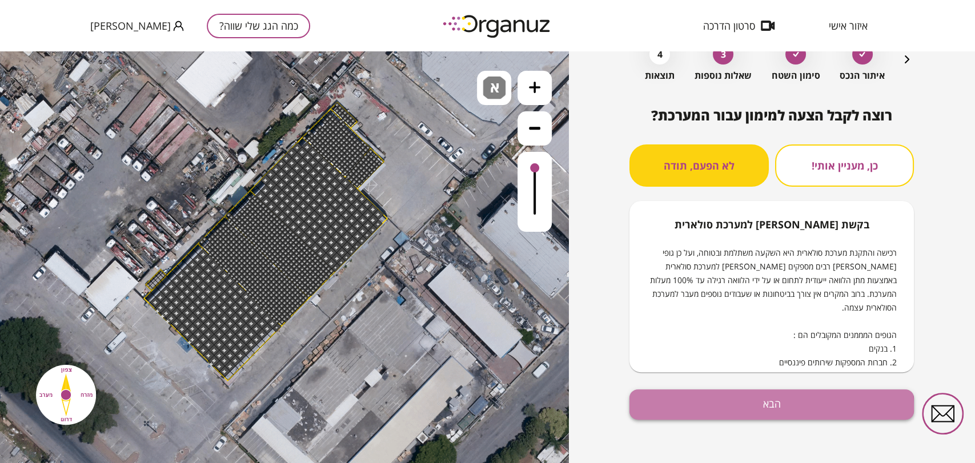
click at [761, 407] on button "הבא" at bounding box center [771, 404] width 284 height 30
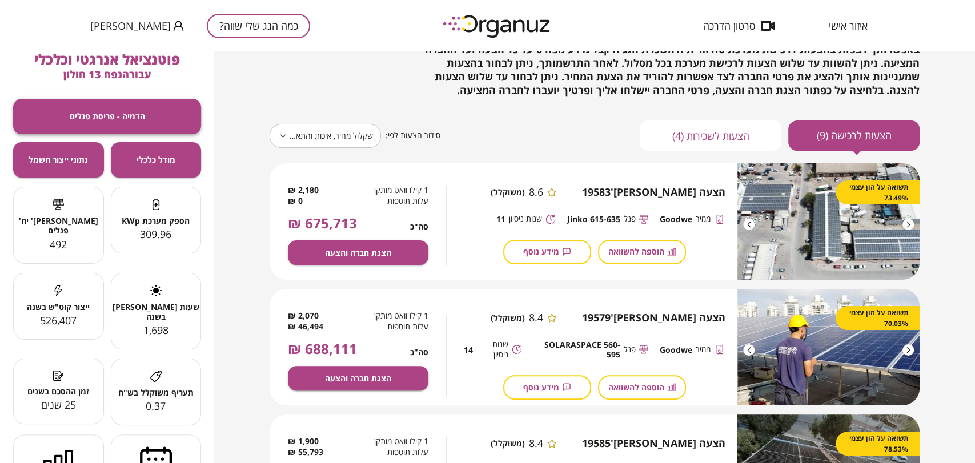
click at [130, 118] on span "הדמיה - פריסת פנלים" at bounding box center [107, 116] width 75 height 10
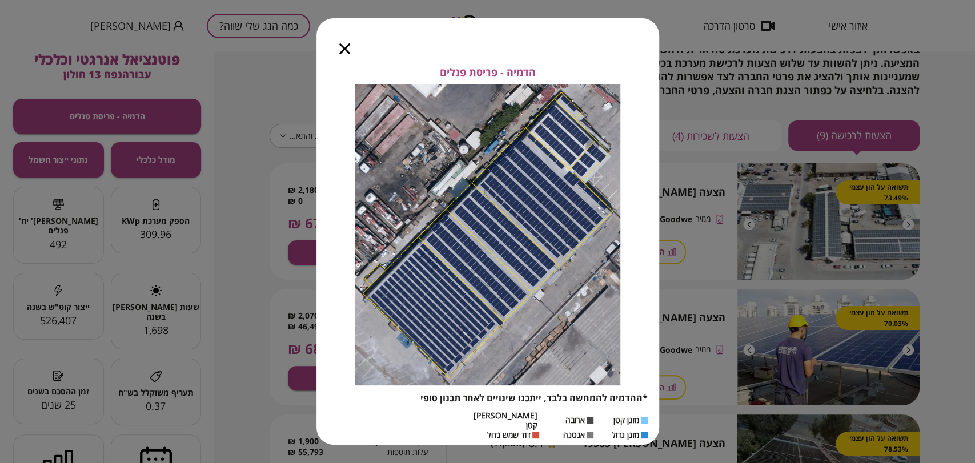
click at [353, 51] on div at bounding box center [344, 42] width 57 height 48
click at [348, 53] on div at bounding box center [344, 42] width 57 height 48
click at [343, 49] on icon "button" at bounding box center [344, 48] width 11 height 11
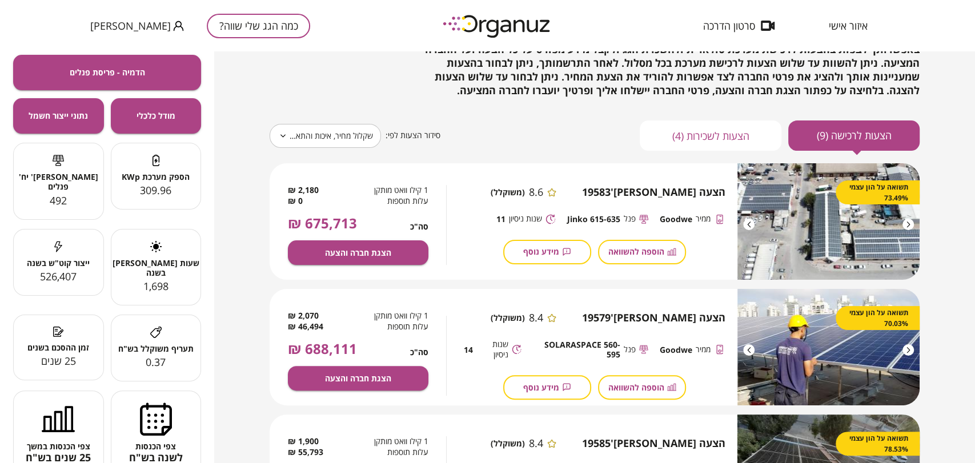
scroll to position [63, 0]
